Goal: Task Accomplishment & Management: Use online tool/utility

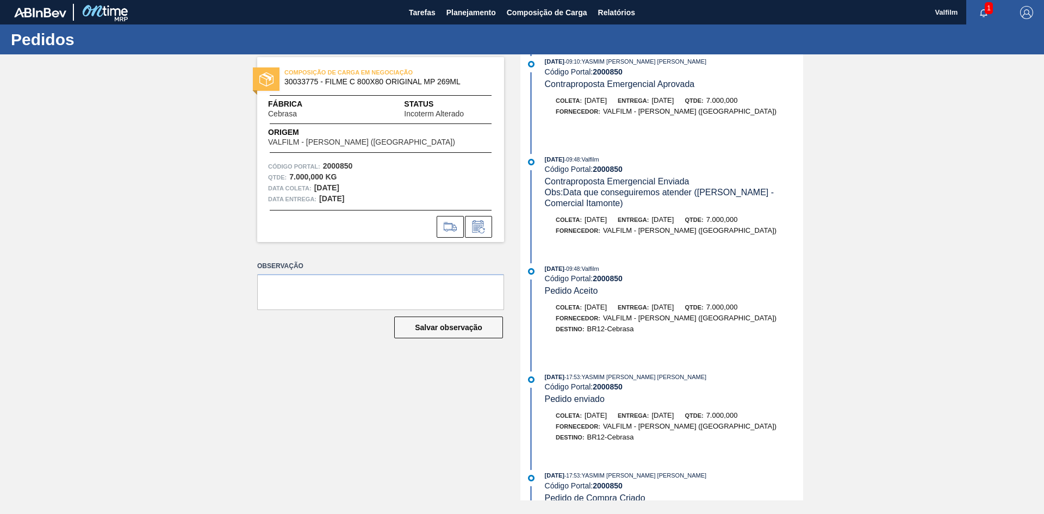
scroll to position [193, 0]
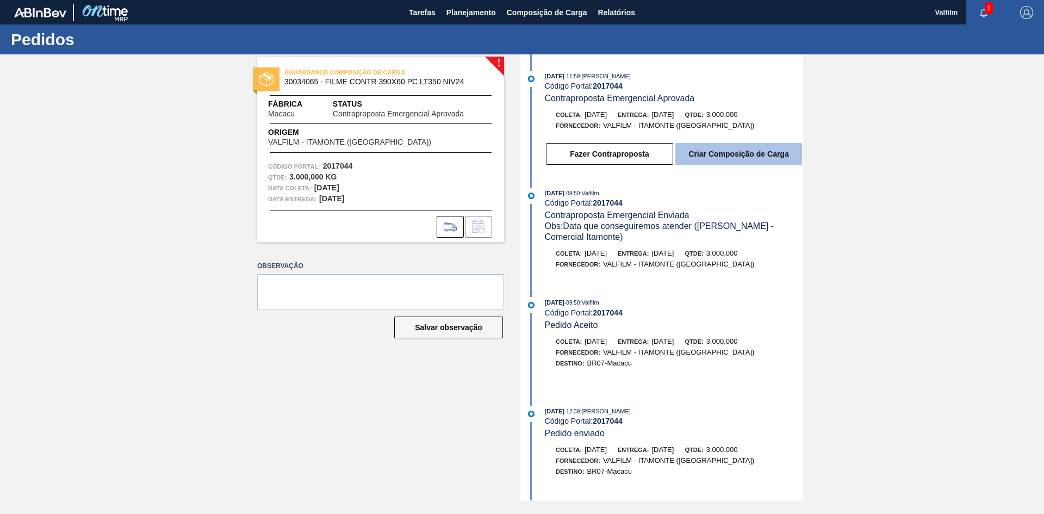
click at [729, 153] on button "Criar Composição de Carga" at bounding box center [739, 154] width 127 height 22
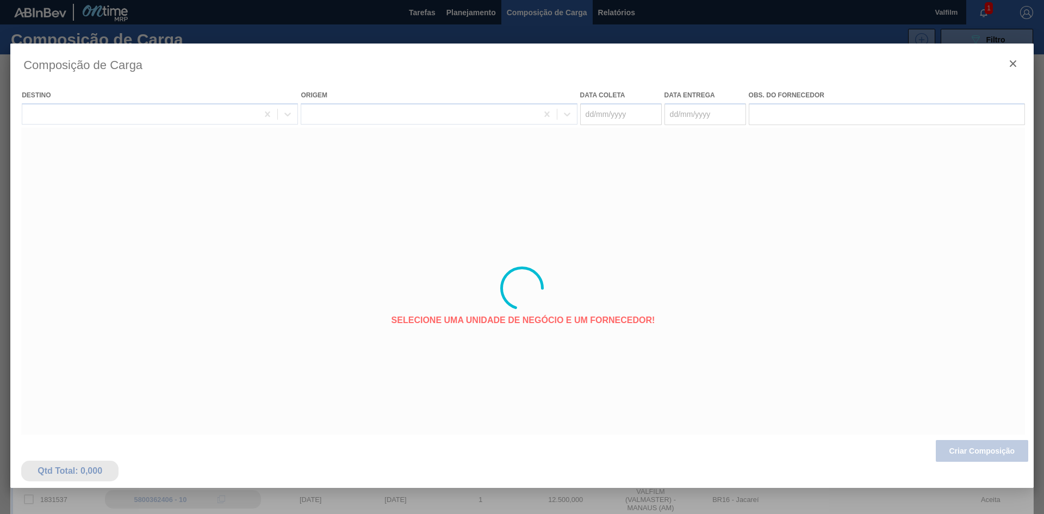
type coleta "05/10/2025"
type entrega "[DATE]"
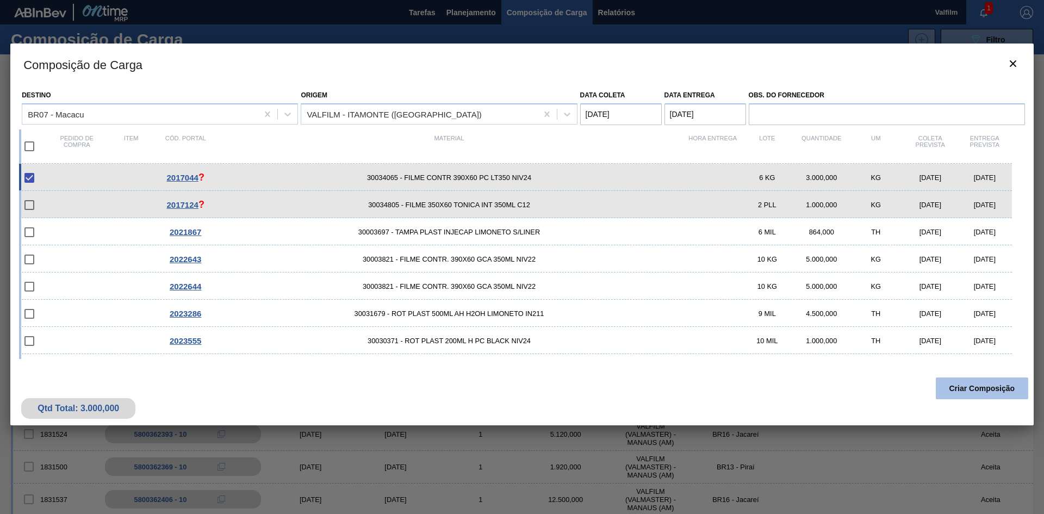
click at [979, 389] on button "Criar Composição" at bounding box center [982, 388] width 92 height 22
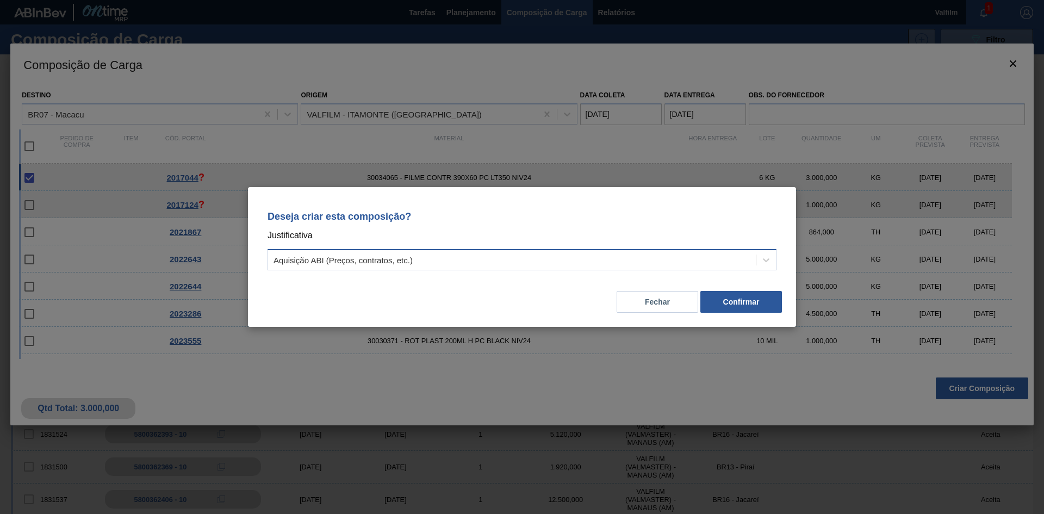
click at [697, 261] on div "Aquisição ABI (Preços, contratos, etc.)" at bounding box center [512, 260] width 488 height 16
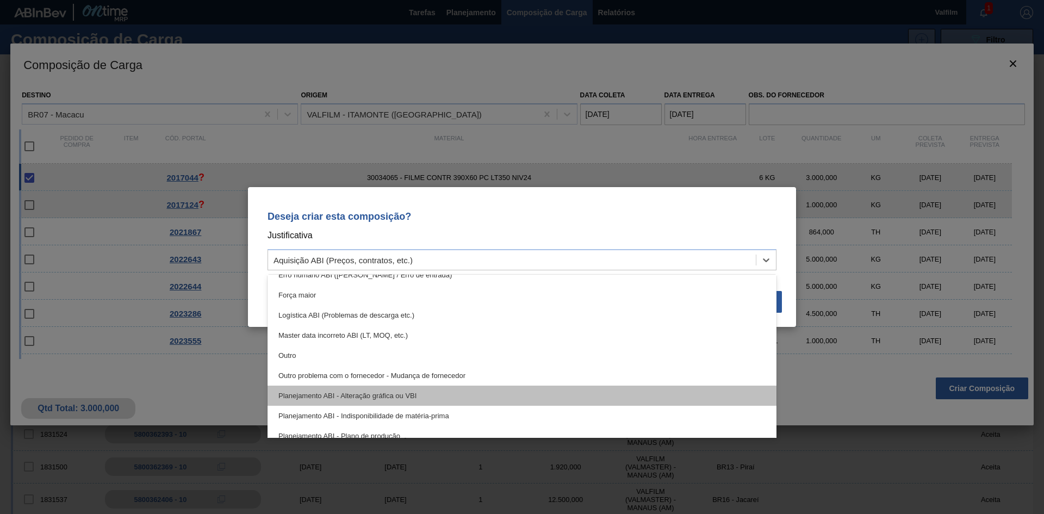
scroll to position [54, 0]
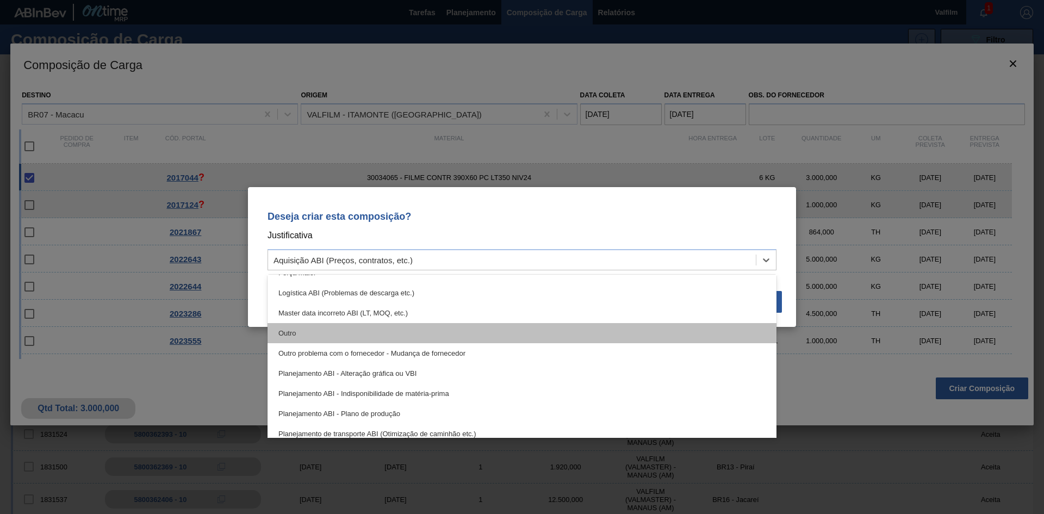
click at [543, 335] on div "Outro" at bounding box center [522, 333] width 509 height 20
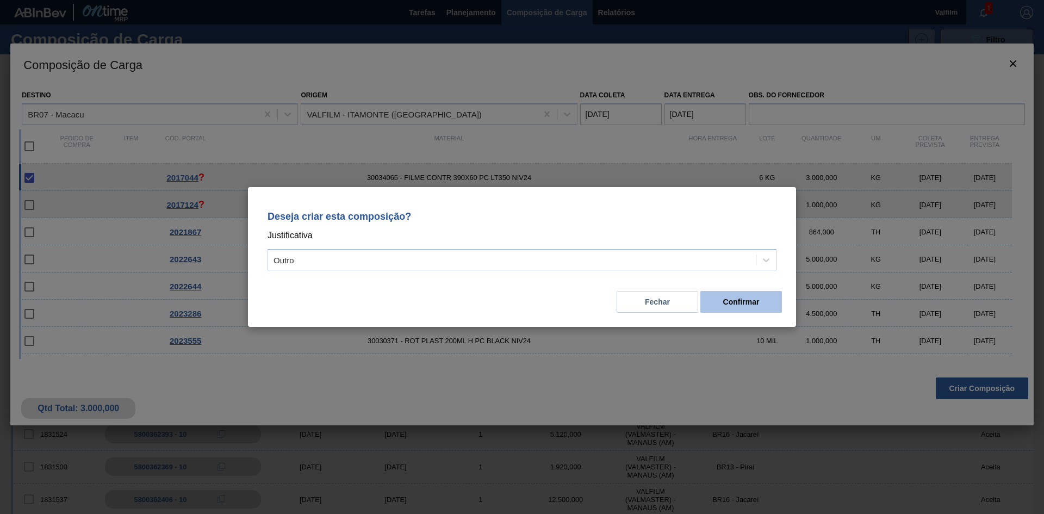
click at [754, 304] on button "Confirmar" at bounding box center [742, 302] width 82 height 22
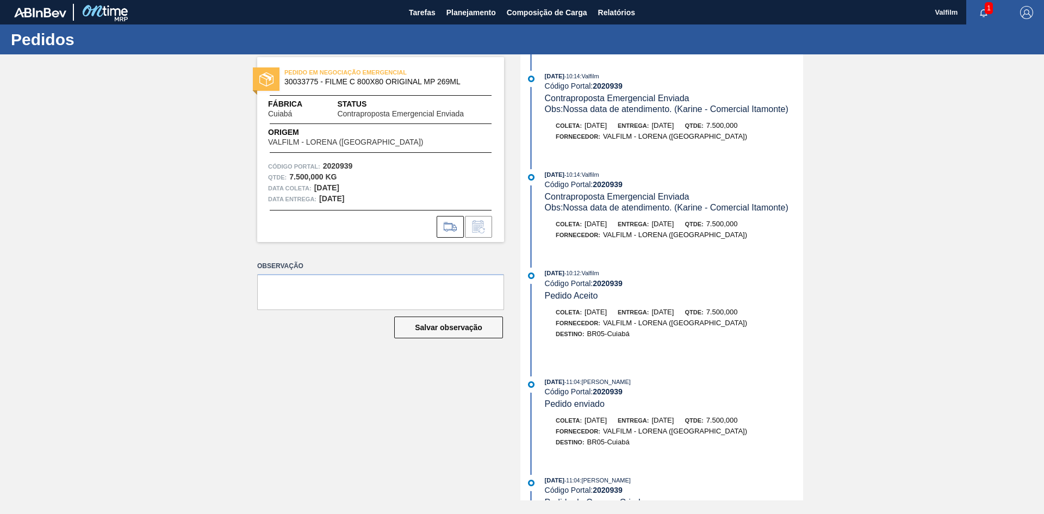
click at [257, 286] on div "PEDIDO EM NEGOCIAÇÃO EMERGENCIAL 30033775 - FILME C 800X80 ORIGINAL MP 269ML Fá…" at bounding box center [372, 277] width 263 height 446
